Goal: Find specific page/section: Find specific page/section

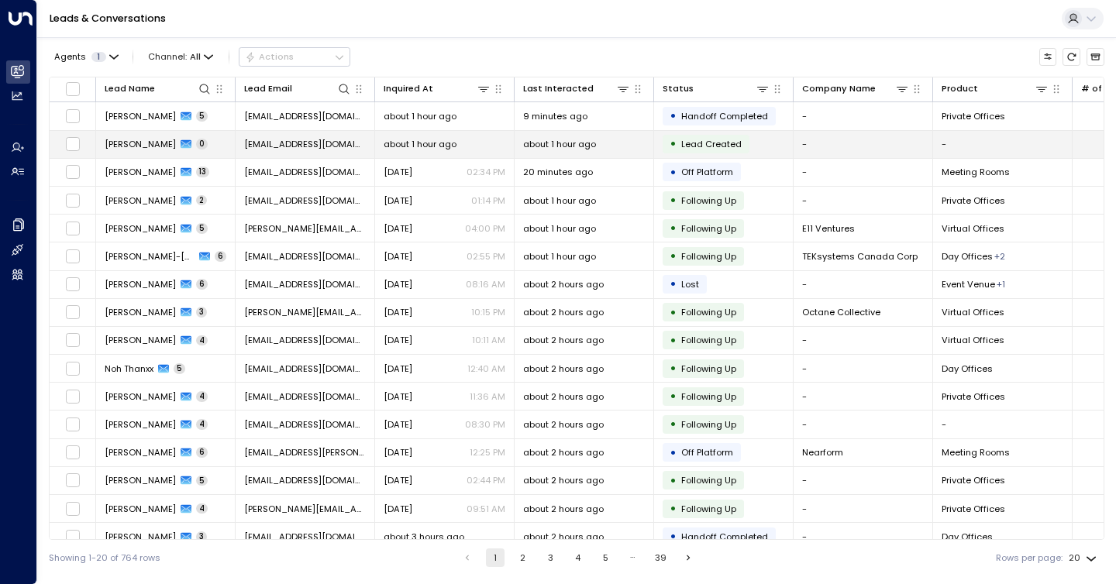
click at [146, 138] on span "[PERSON_NAME]" at bounding box center [140, 144] width 71 height 12
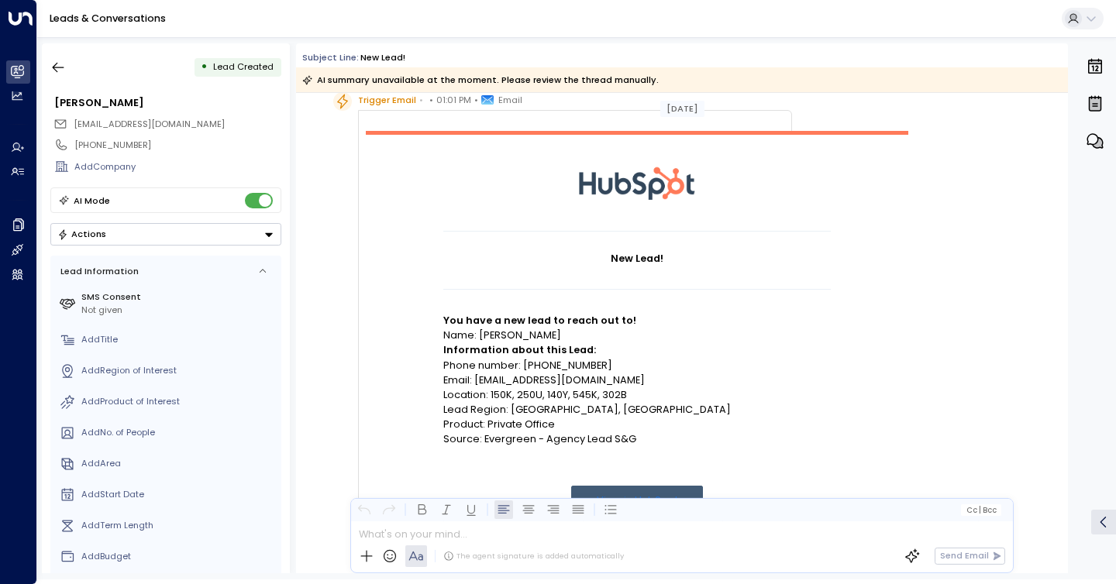
scroll to position [55, 0]
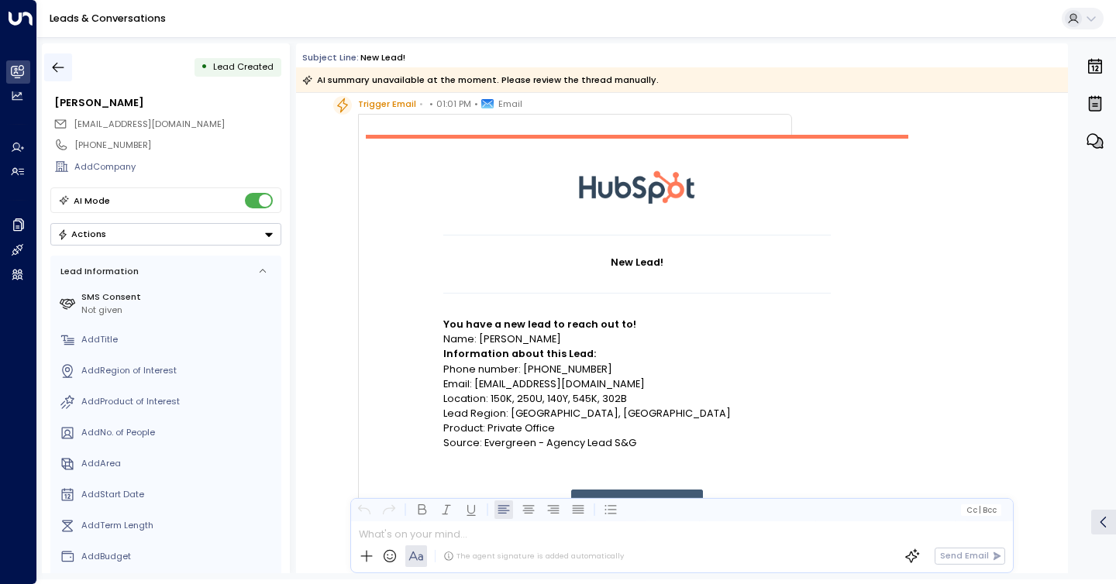
click at [61, 71] on icon "button" at bounding box center [57, 67] width 15 height 15
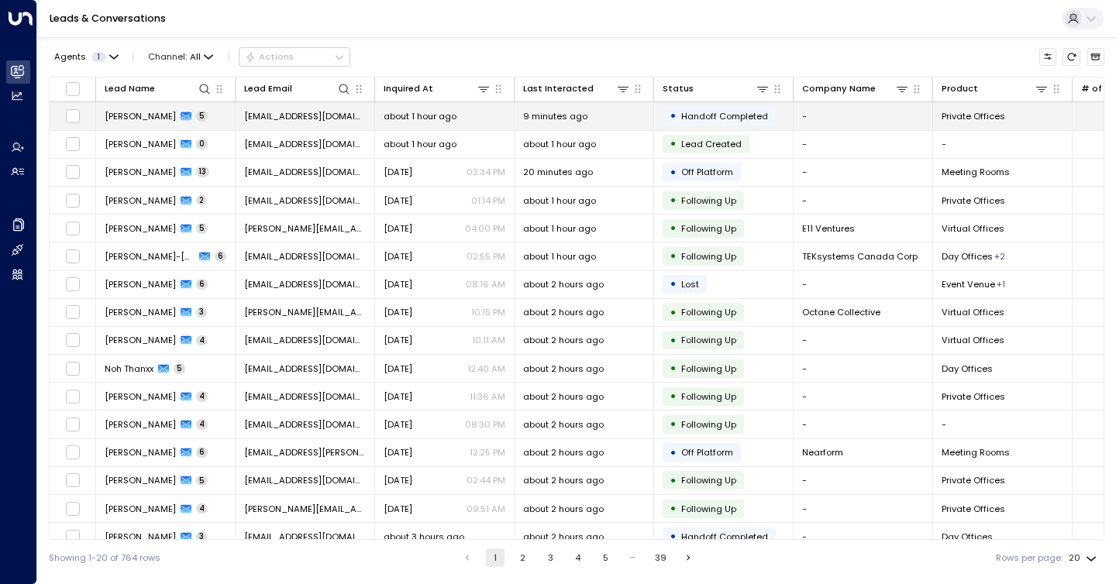
click at [122, 114] on span "[PERSON_NAME]" at bounding box center [140, 116] width 71 height 12
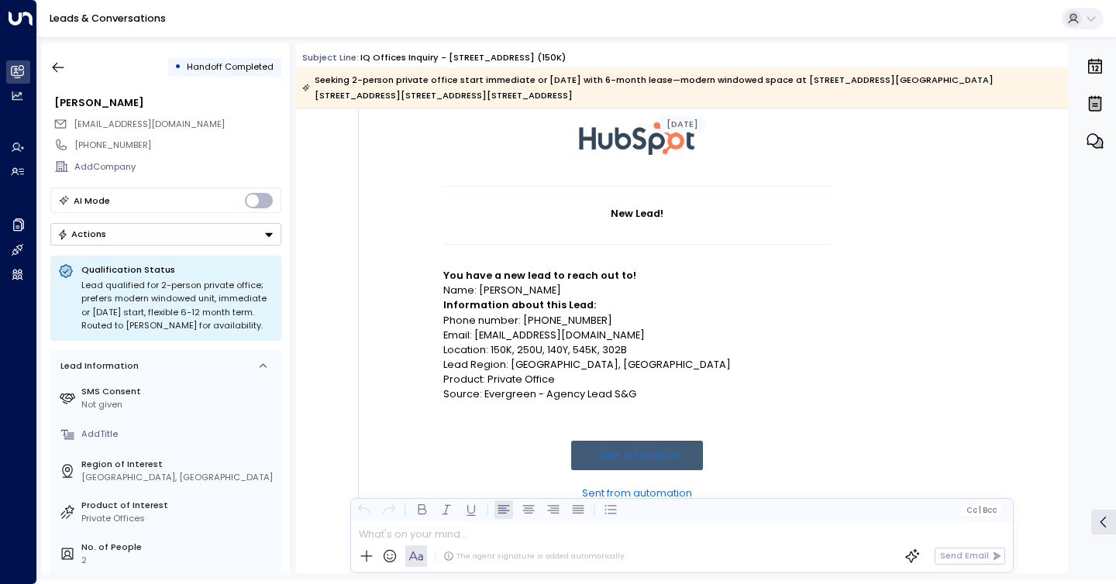
scroll to position [126, 0]
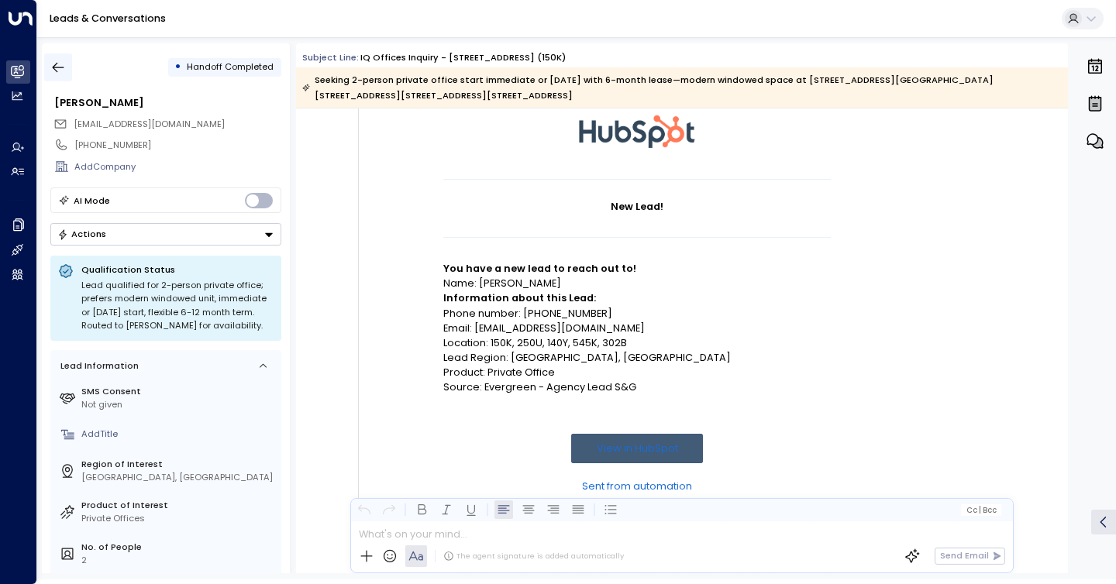
click at [54, 68] on icon "button" at bounding box center [59, 68] width 12 height 10
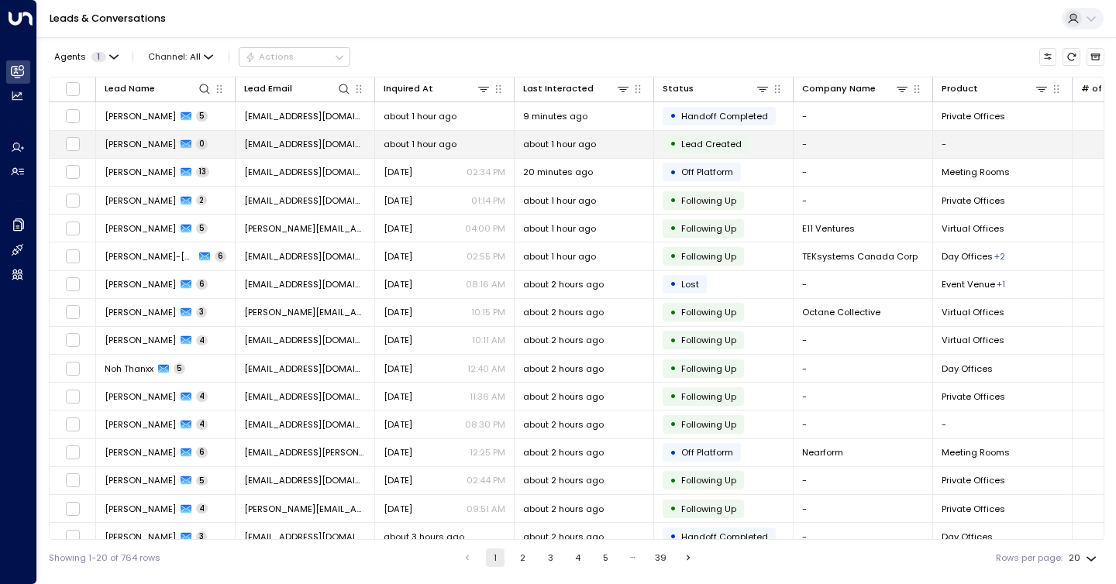
click at [126, 149] on span "[PERSON_NAME]" at bounding box center [140, 144] width 71 height 12
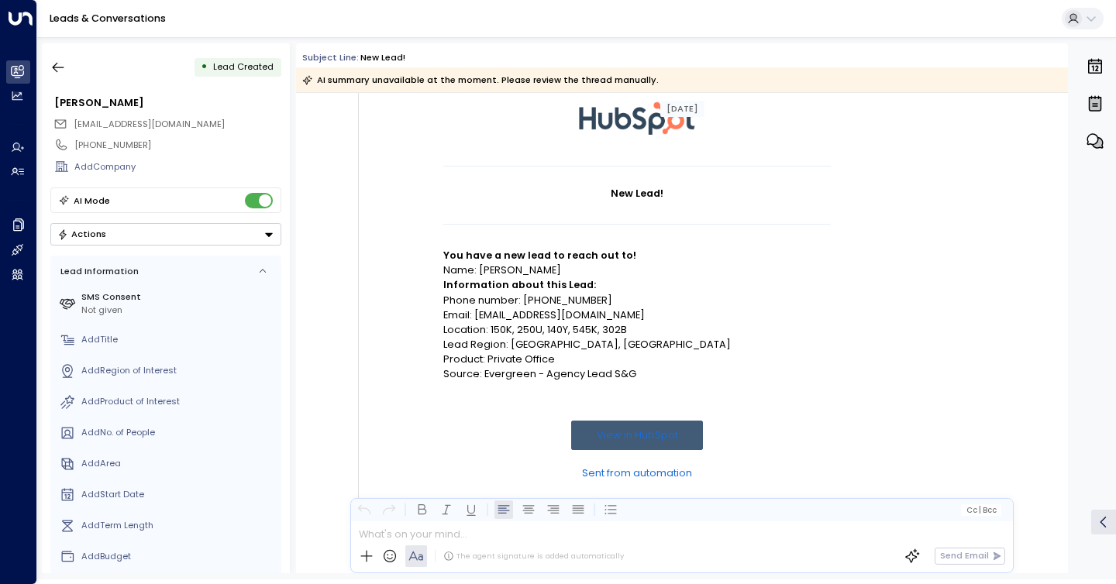
scroll to position [127, 0]
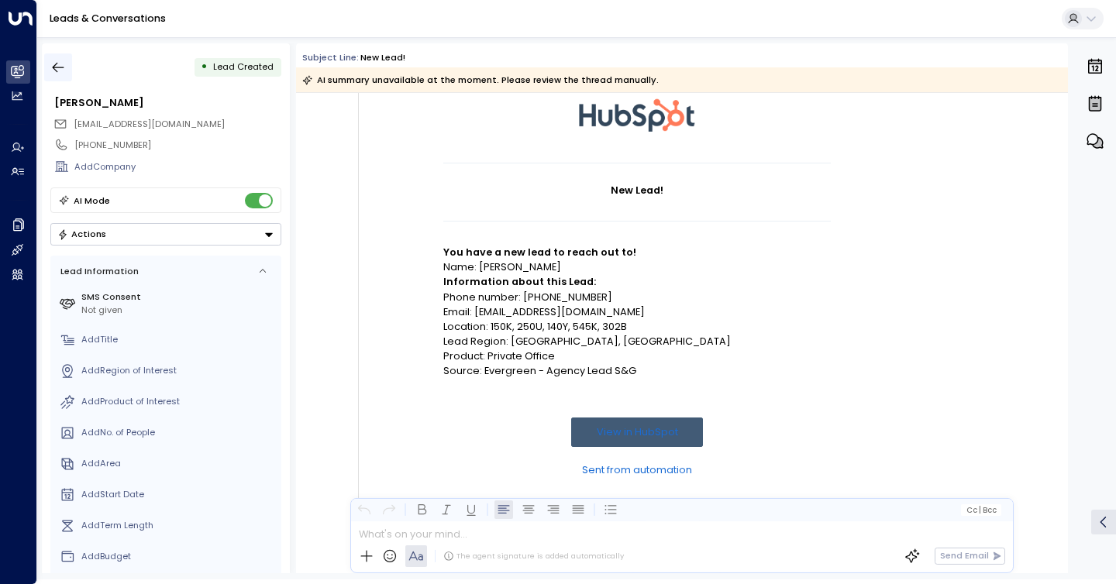
click at [63, 63] on icon "button" at bounding box center [57, 67] width 15 height 15
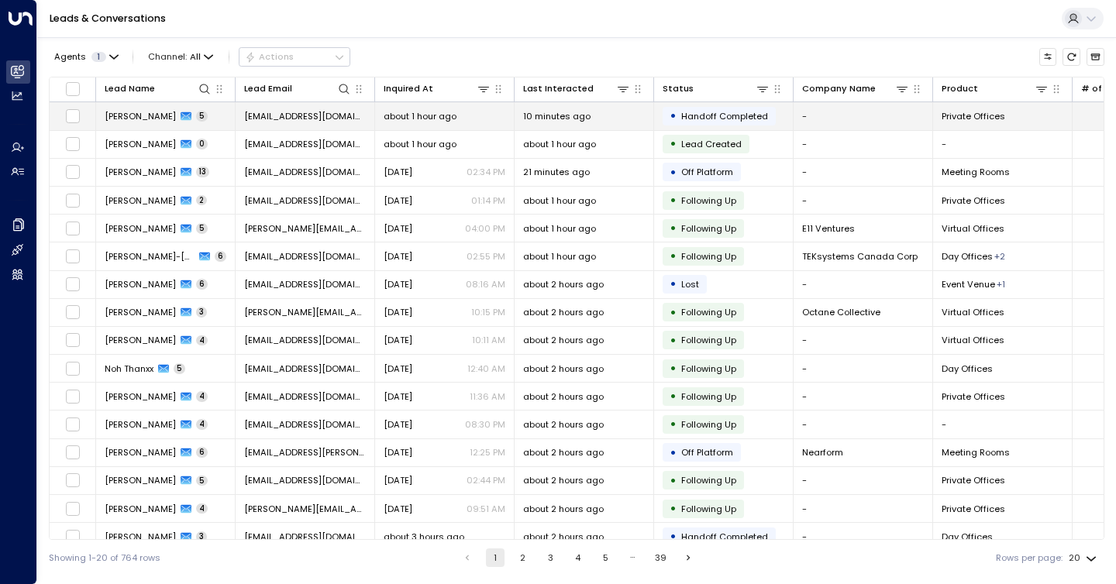
click at [131, 116] on span "[PERSON_NAME]" at bounding box center [140, 116] width 71 height 12
